Goal: Task Accomplishment & Management: Manage account settings

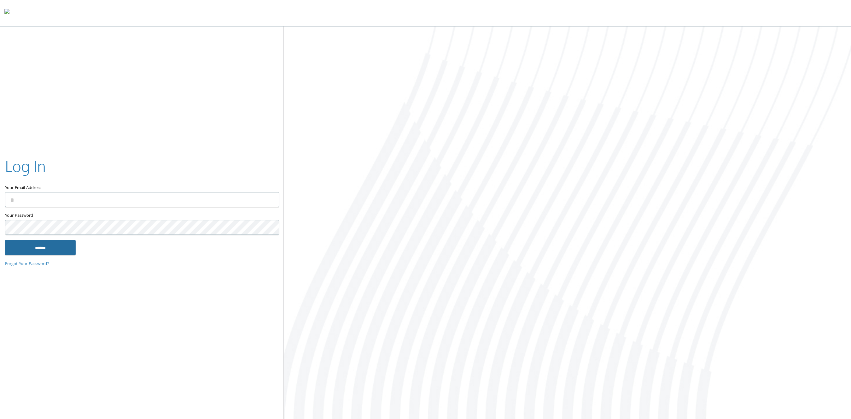
type input "**********"
click at [51, 243] on input "******" at bounding box center [40, 247] width 71 height 15
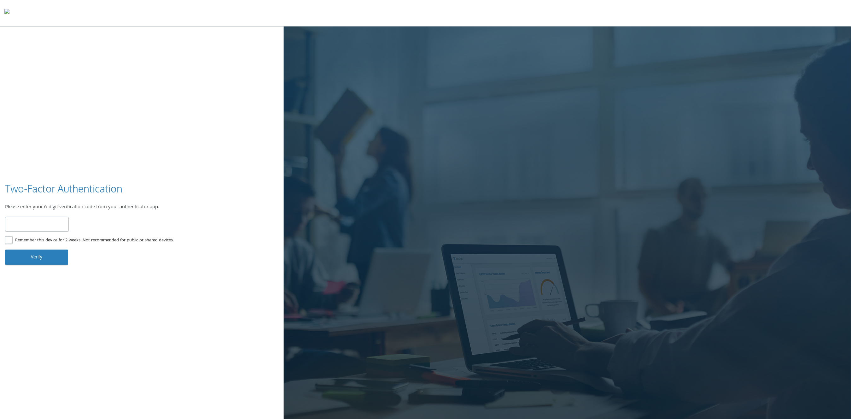
click at [46, 226] on input "number" at bounding box center [37, 224] width 64 height 15
type input "******"
